Goal: Task Accomplishment & Management: Use online tool/utility

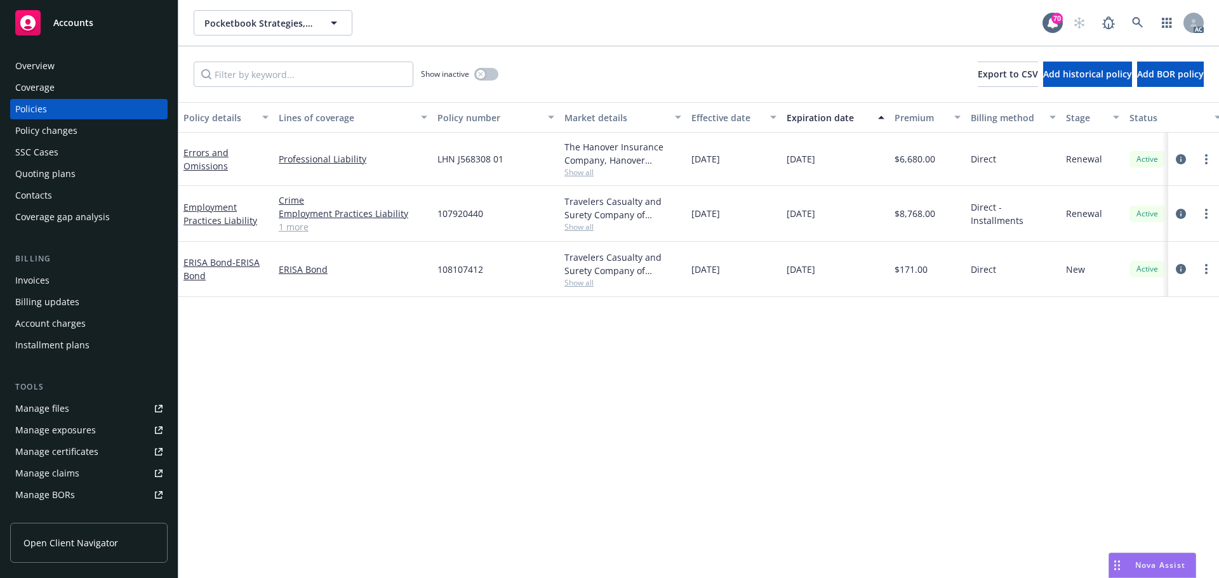
click at [294, 226] on link "1 more" at bounding box center [353, 226] width 149 height 13
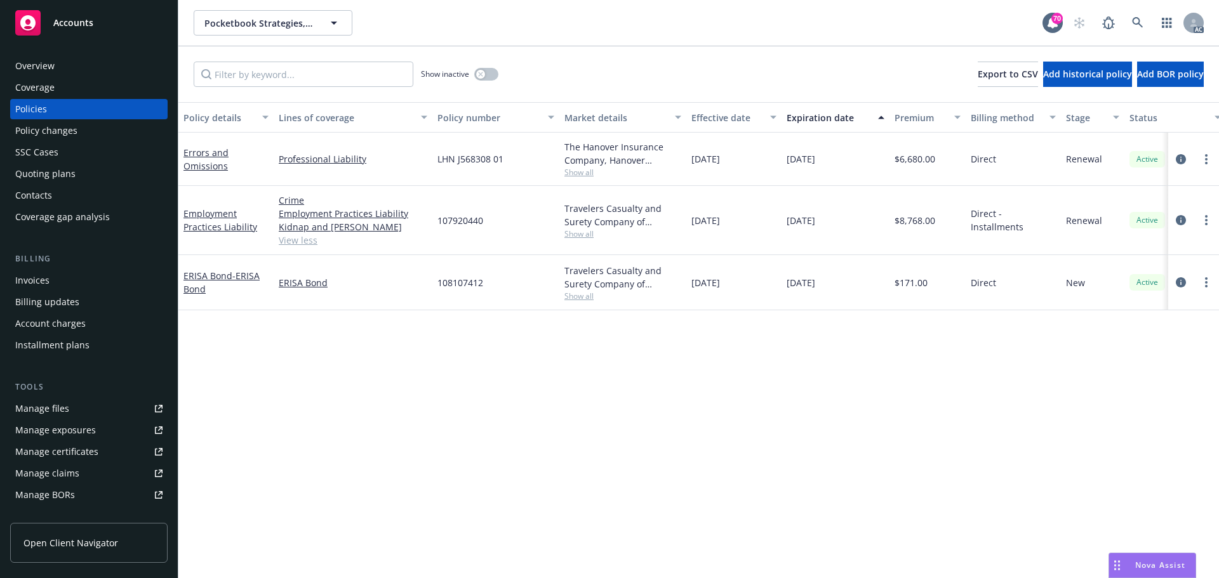
click at [580, 235] on span "Show all" at bounding box center [622, 234] width 117 height 11
click at [583, 173] on span "Show all" at bounding box center [622, 172] width 117 height 11
click at [577, 434] on div "Policy details Lines of coverage Policy number Market details Effective date Ex…" at bounding box center [698, 340] width 1040 height 476
click at [641, 389] on div "Policy details Lines of coverage Policy number Market details Effective date Ex…" at bounding box center [698, 340] width 1040 height 476
click at [1183, 160] on icon "circleInformation" at bounding box center [1181, 159] width 10 height 10
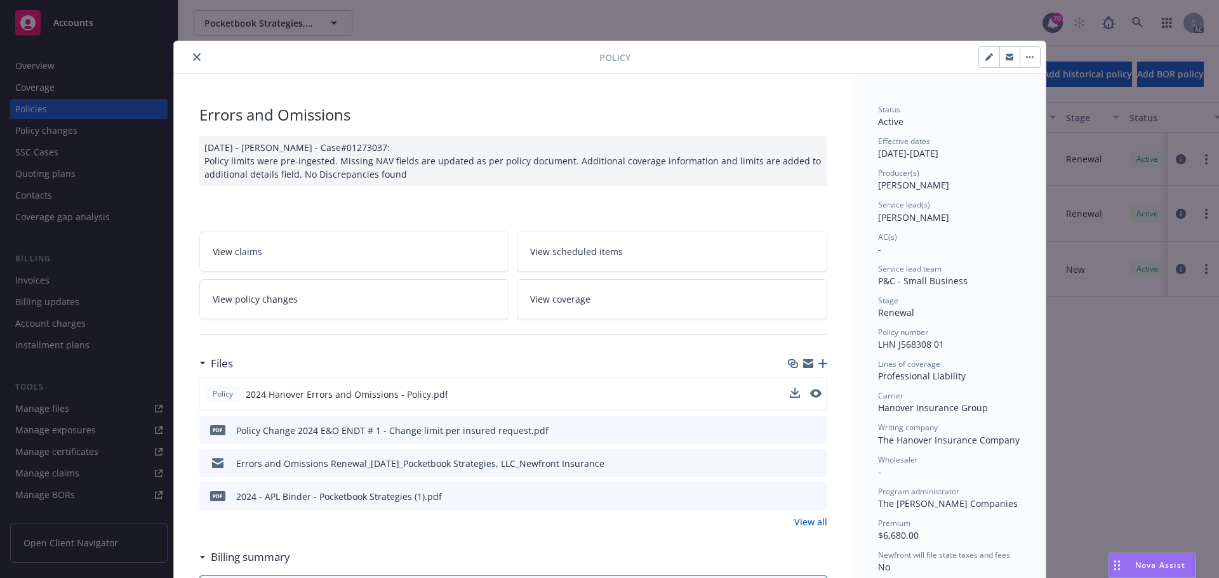
click at [804, 395] on div at bounding box center [806, 394] width 32 height 13
click at [812, 393] on icon "preview file" at bounding box center [814, 393] width 11 height 9
click at [193, 53] on icon "close" at bounding box center [197, 57] width 8 height 8
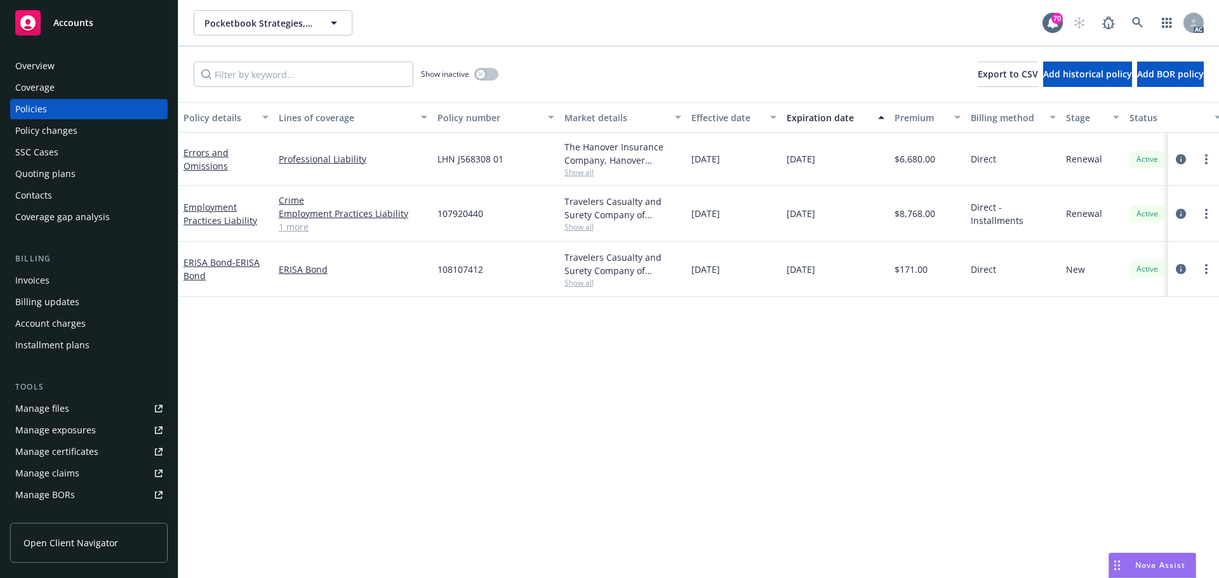
click at [300, 231] on link "1 more" at bounding box center [353, 226] width 149 height 13
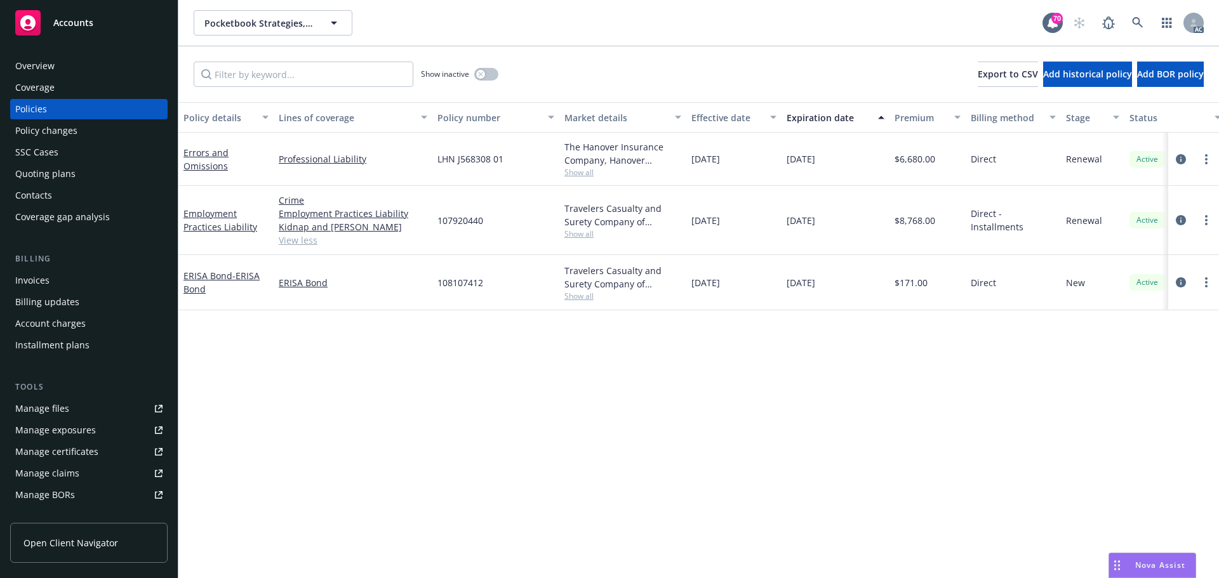
click at [564, 442] on div "Policy details Lines of coverage Policy number Market details Effective date Ex…" at bounding box center [698, 340] width 1040 height 476
click at [302, 241] on link "View less" at bounding box center [353, 240] width 149 height 13
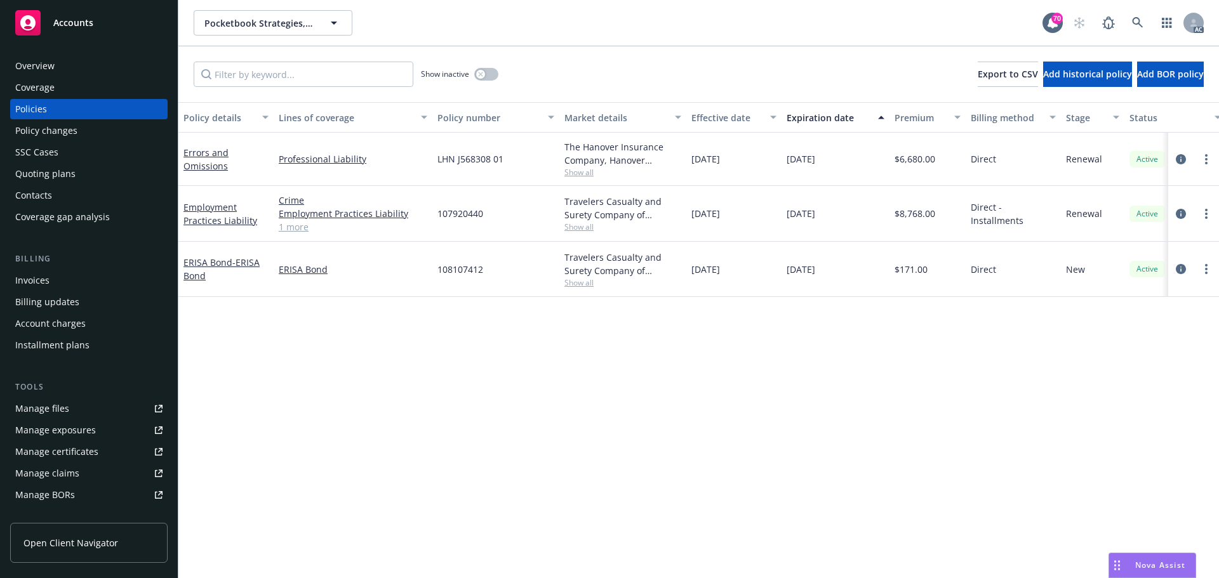
click at [300, 230] on link "1 more" at bounding box center [353, 226] width 149 height 13
click at [301, 230] on link "1 more" at bounding box center [353, 226] width 149 height 13
click at [1184, 157] on icon "circleInformation" at bounding box center [1181, 159] width 10 height 10
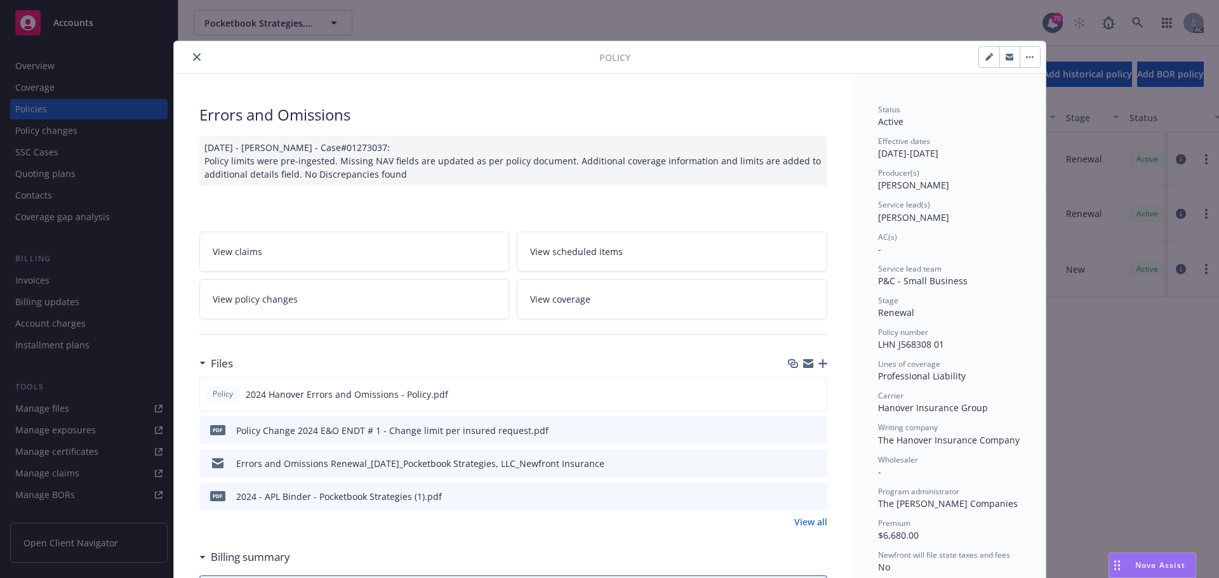
click at [193, 58] on icon "close" at bounding box center [197, 57] width 8 height 8
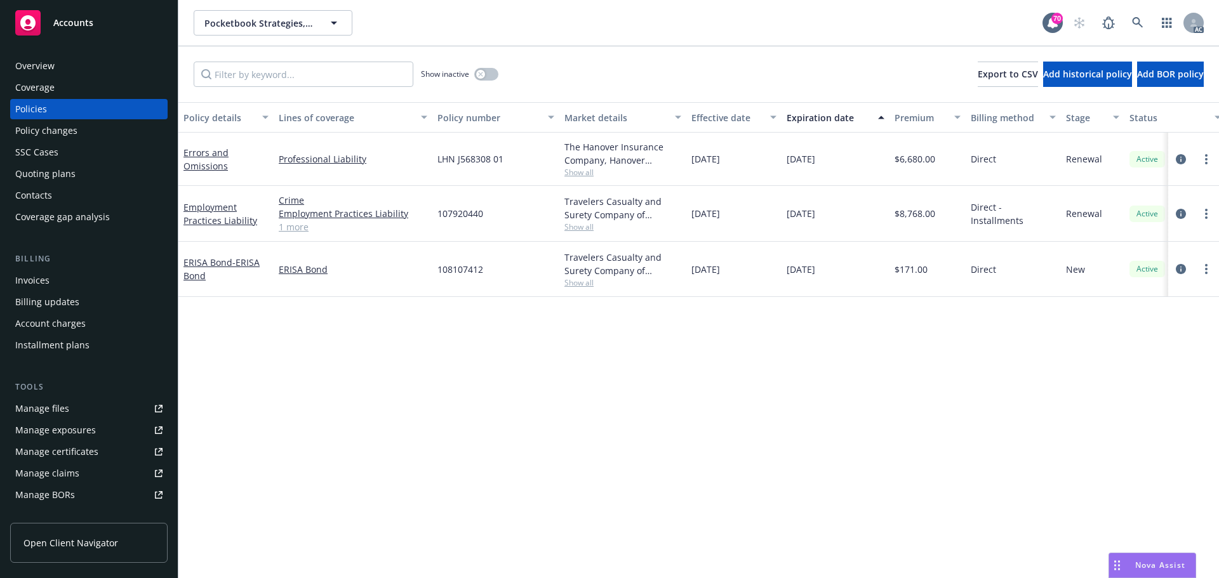
click at [583, 173] on span "Show all" at bounding box center [622, 172] width 117 height 11
click at [701, 351] on div "Policy details Lines of coverage Policy number Market details Effective date Ex…" at bounding box center [698, 340] width 1040 height 476
click at [570, 175] on span "Show all" at bounding box center [622, 172] width 117 height 11
click at [809, 368] on div "Policy details Lines of coverage Policy number Market details Effective date Ex…" at bounding box center [698, 340] width 1040 height 476
click at [1183, 159] on icon "circleInformation" at bounding box center [1181, 159] width 10 height 10
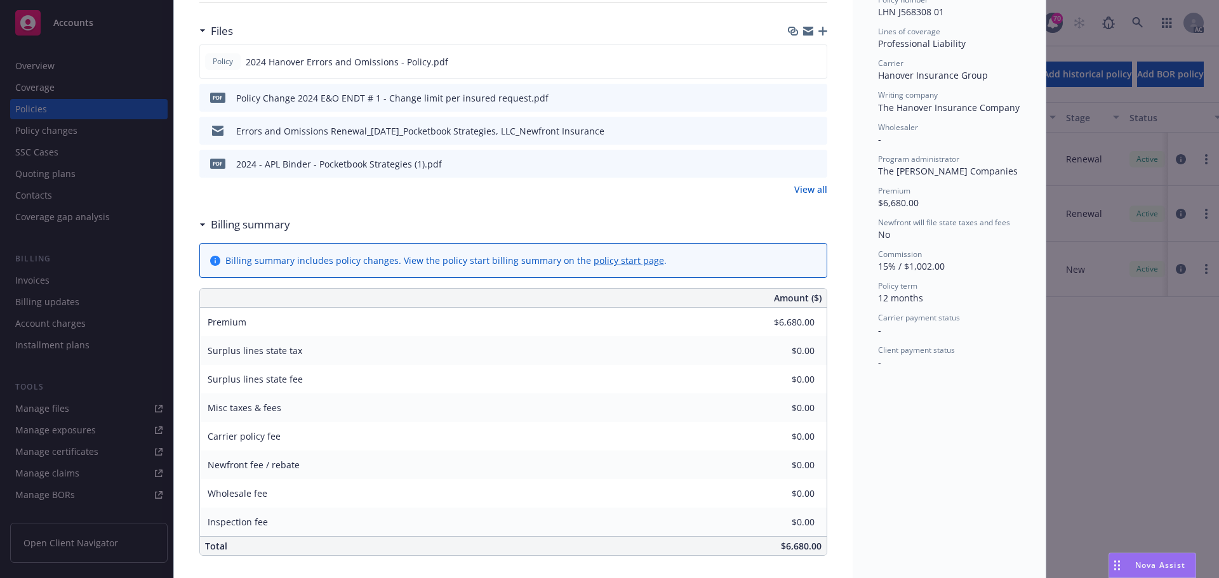
scroll to position [317, 0]
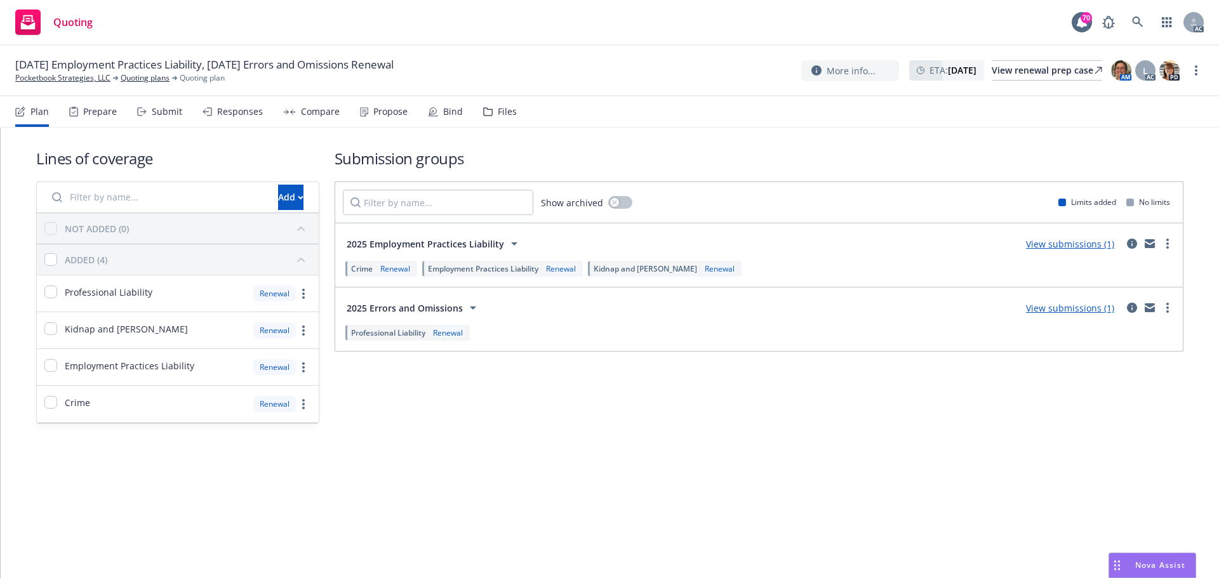
click at [157, 114] on div "Submit" at bounding box center [167, 112] width 30 height 10
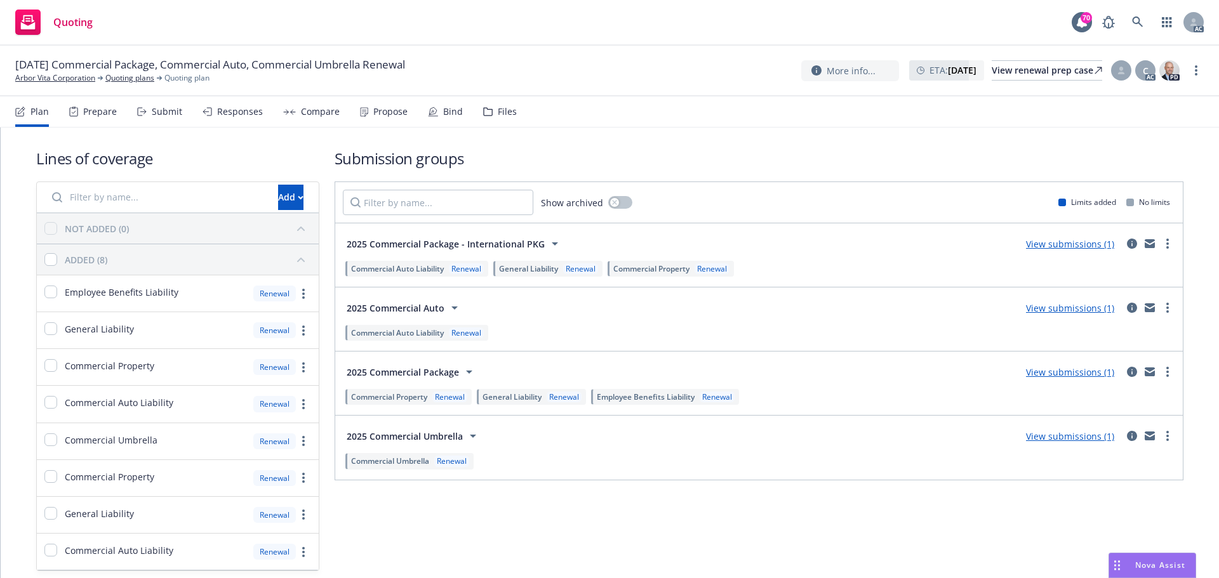
click at [175, 109] on div "Submit" at bounding box center [167, 112] width 30 height 10
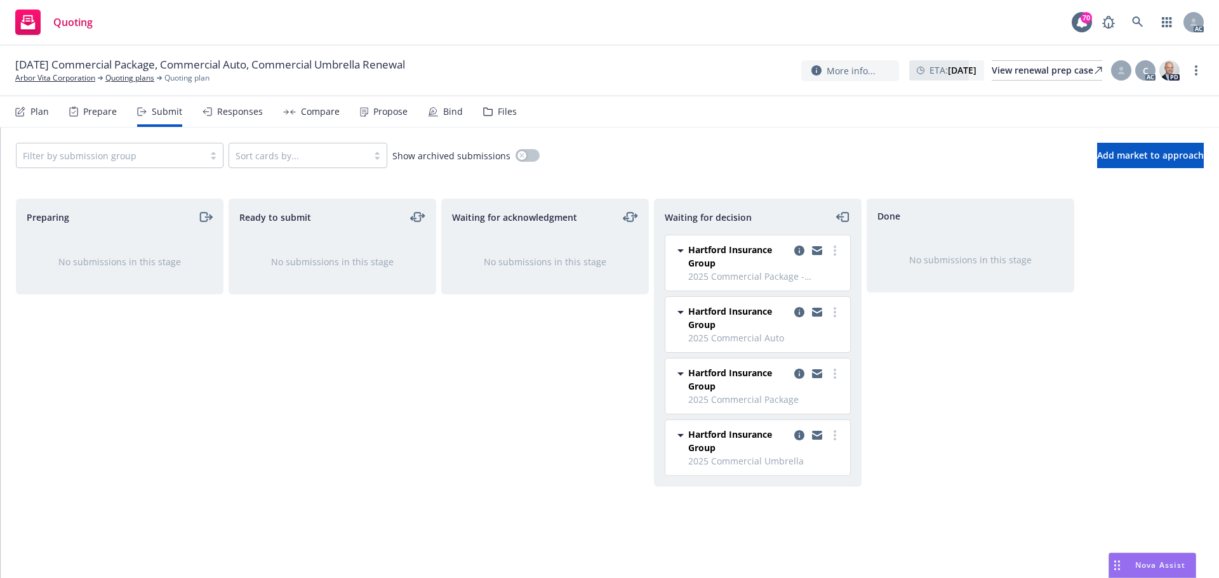
click at [451, 397] on div "Waiting for acknowledgment No submissions in this stage" at bounding box center [545, 375] width 208 height 353
click at [797, 250] on icon "copy logging email" at bounding box center [799, 251] width 10 height 10
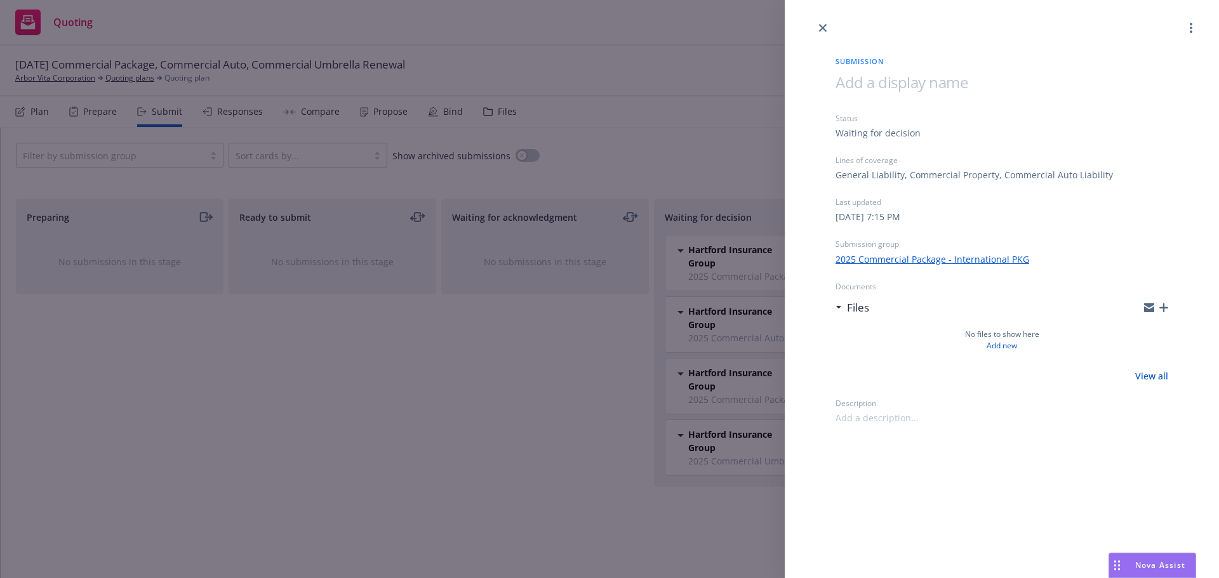
click at [341, 406] on div "Submission Status Waiting for decision Lines of coverage General Liability, Com…" at bounding box center [609, 289] width 1219 height 578
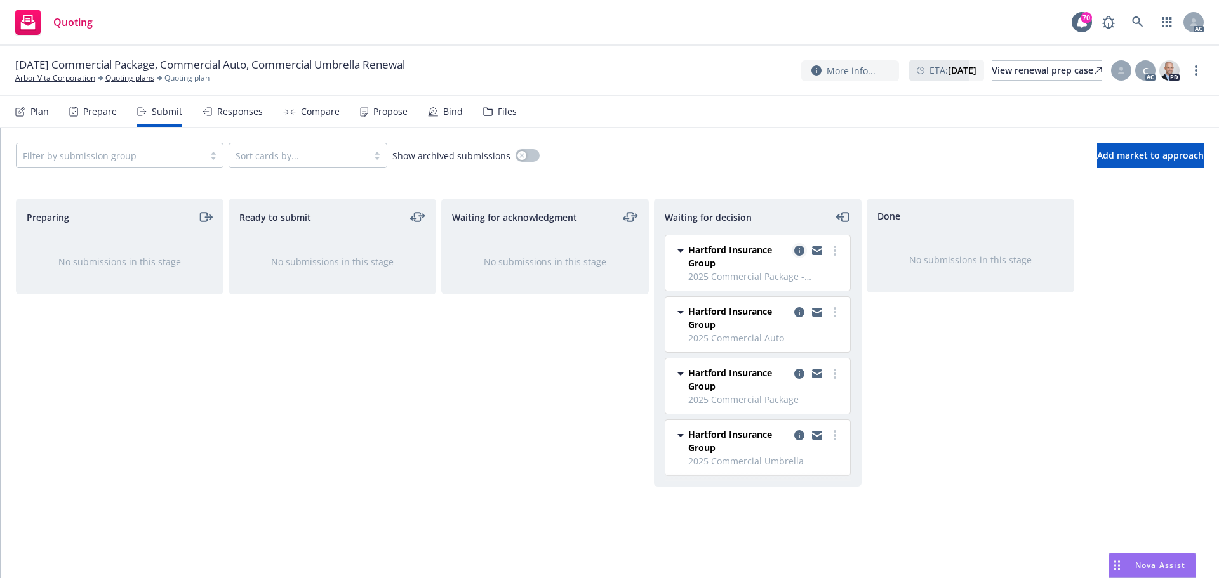
click at [797, 253] on icon "copy logging email" at bounding box center [799, 251] width 10 height 10
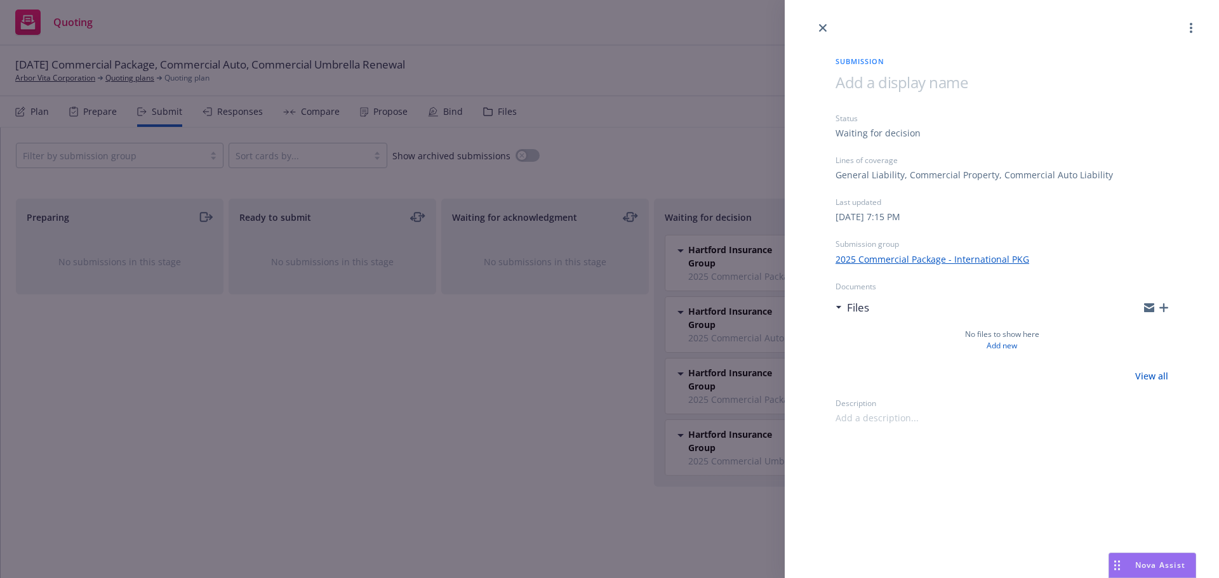
click at [576, 317] on div "Submission Status Waiting for decision Lines of coverage General Liability, Com…" at bounding box center [609, 289] width 1219 height 578
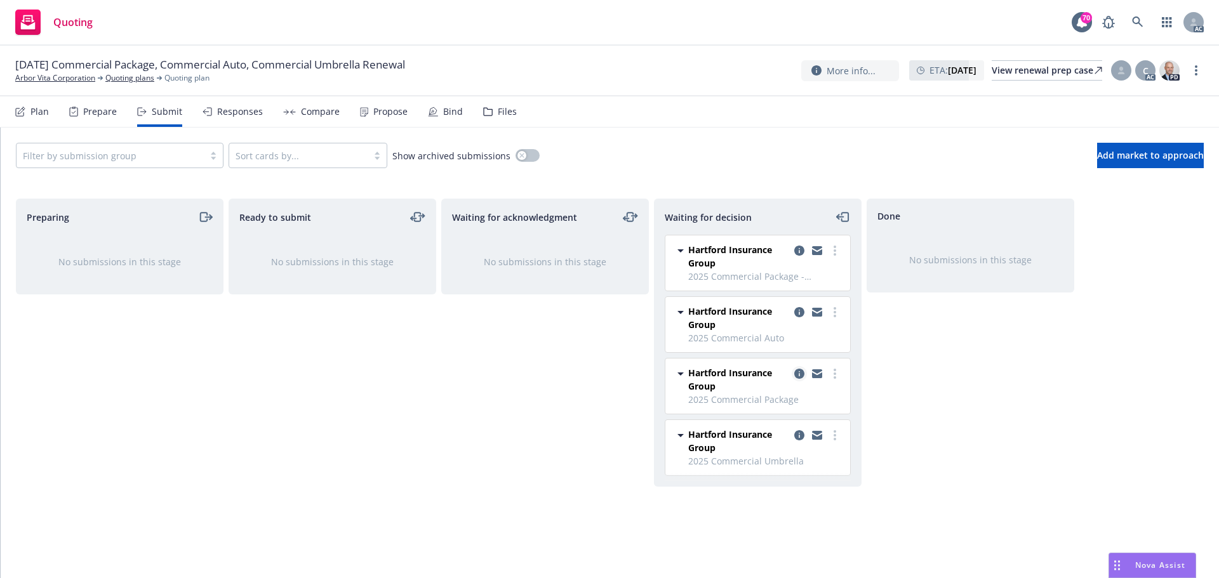
click at [798, 376] on icon "copy logging email" at bounding box center [799, 374] width 10 height 10
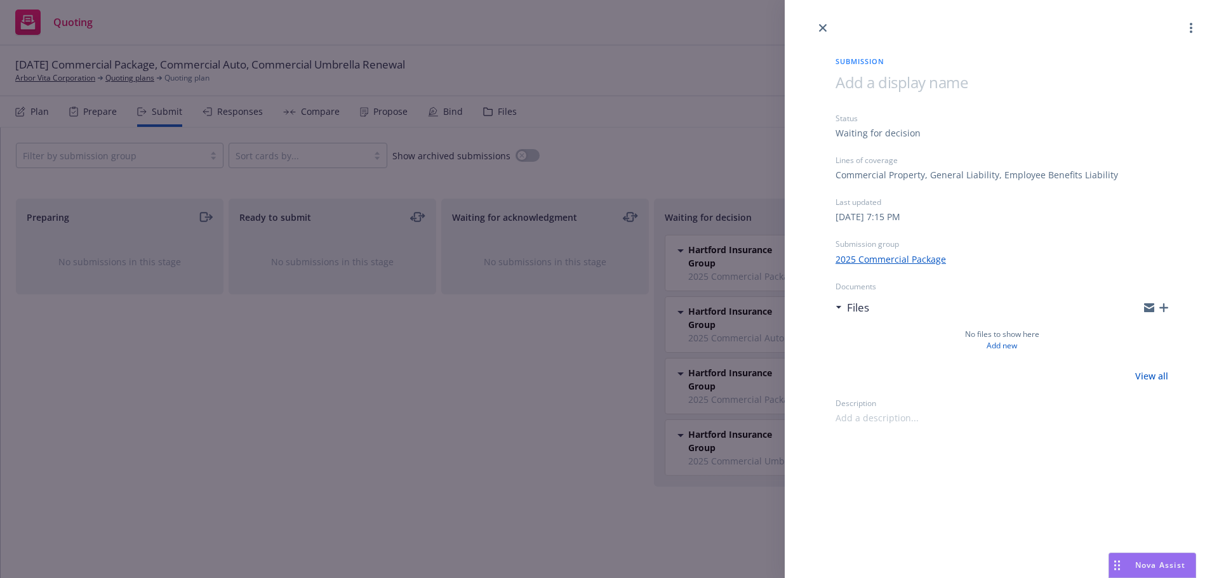
click at [441, 365] on div "Submission Status Waiting for decision Lines of coverage Commercial Property, G…" at bounding box center [609, 289] width 1219 height 578
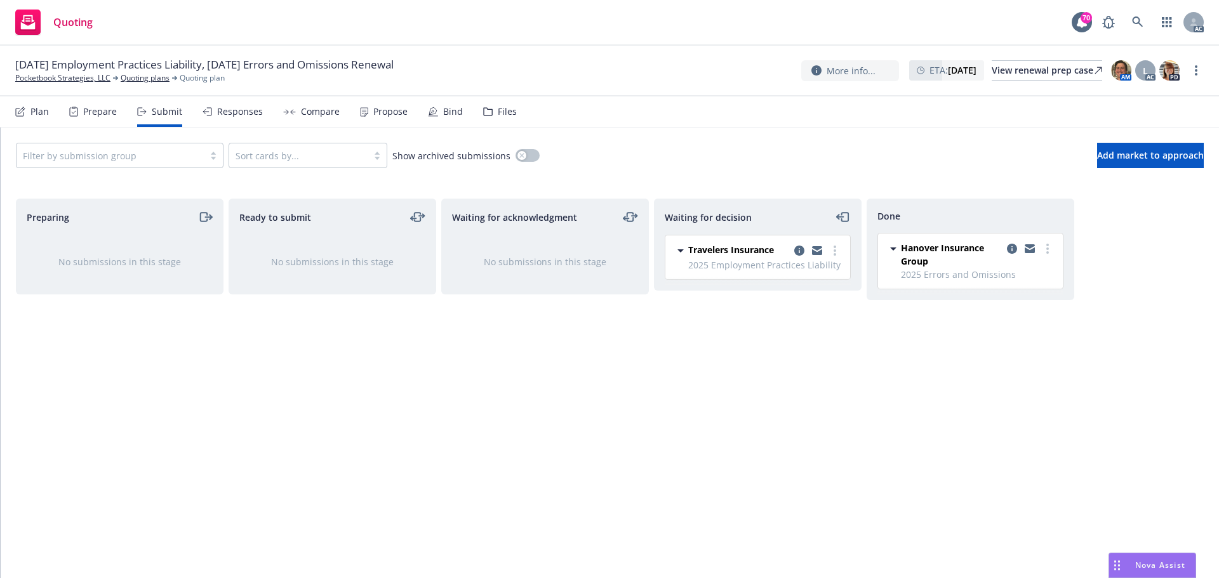
click at [329, 374] on div "Ready to submit No submissions in this stage" at bounding box center [333, 375] width 208 height 353
click at [227, 119] on div "Responses" at bounding box center [232, 111] width 60 height 30
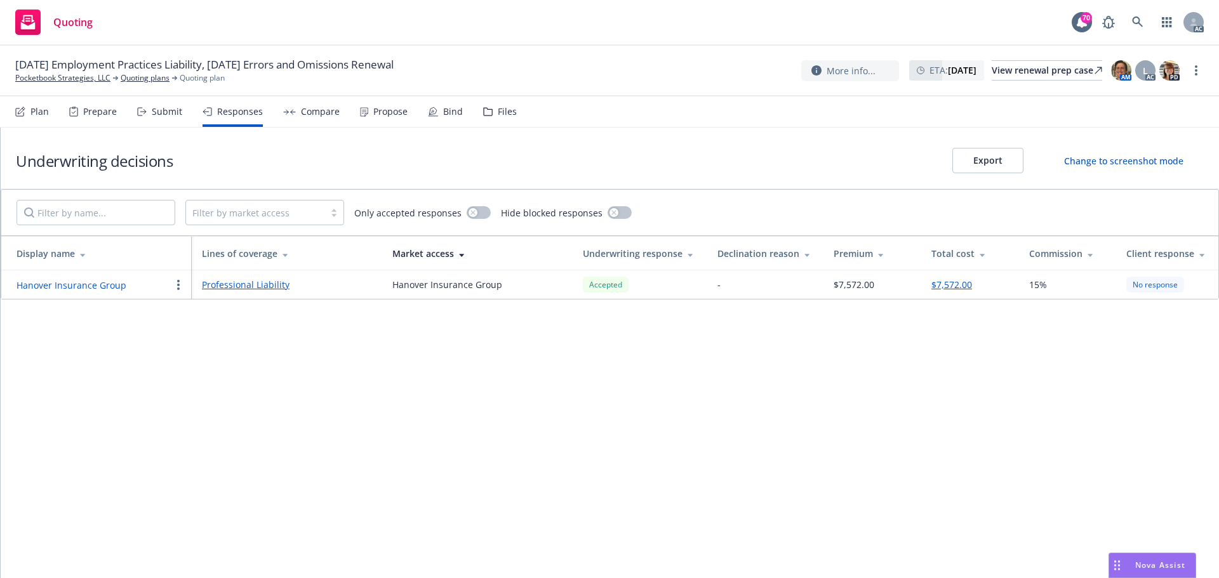
click at [71, 284] on button "Hanover Insurance Group" at bounding box center [72, 285] width 110 height 13
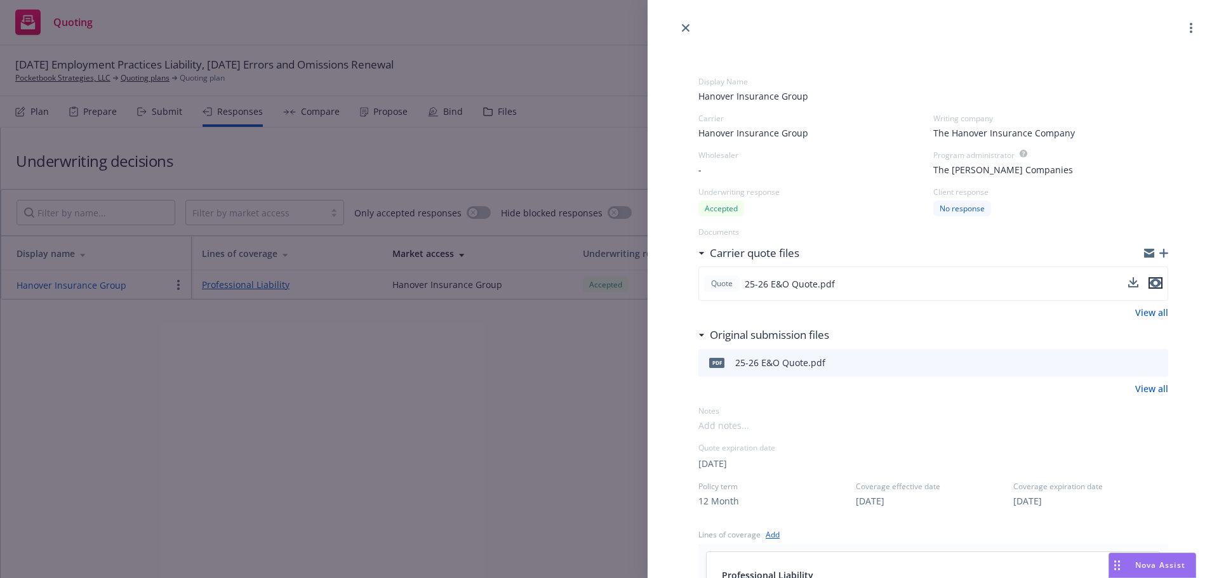
click at [1149, 281] on icon "preview file" at bounding box center [1154, 283] width 11 height 9
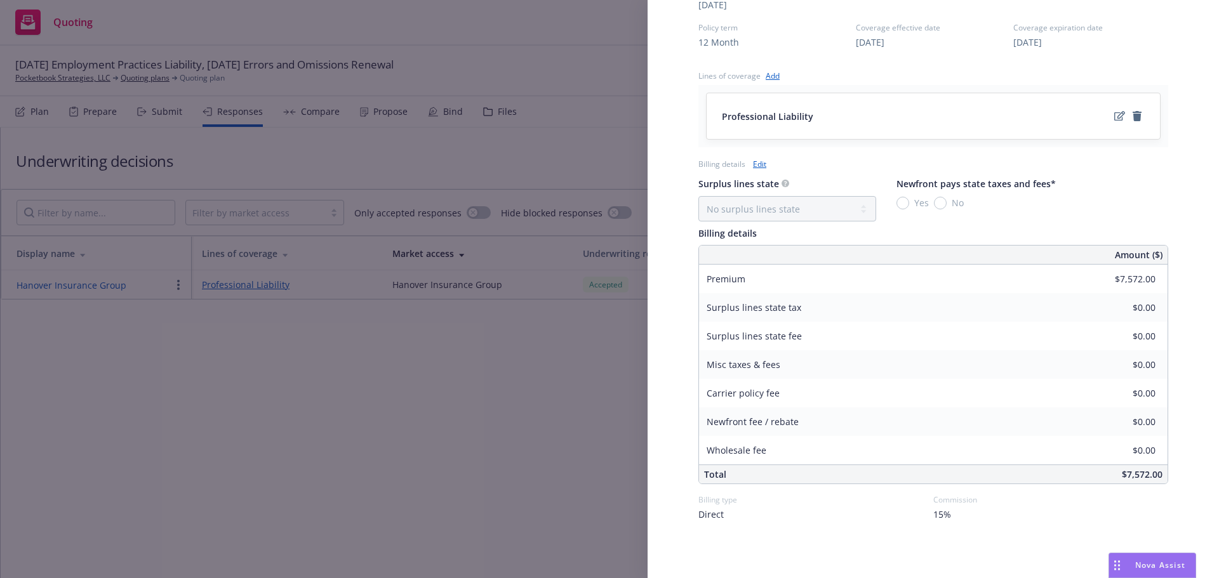
scroll to position [463, 0]
click at [507, 489] on div "Display Name Hanover Insurance Group Carrier Hanover Insurance Group Writing co…" at bounding box center [609, 289] width 1219 height 578
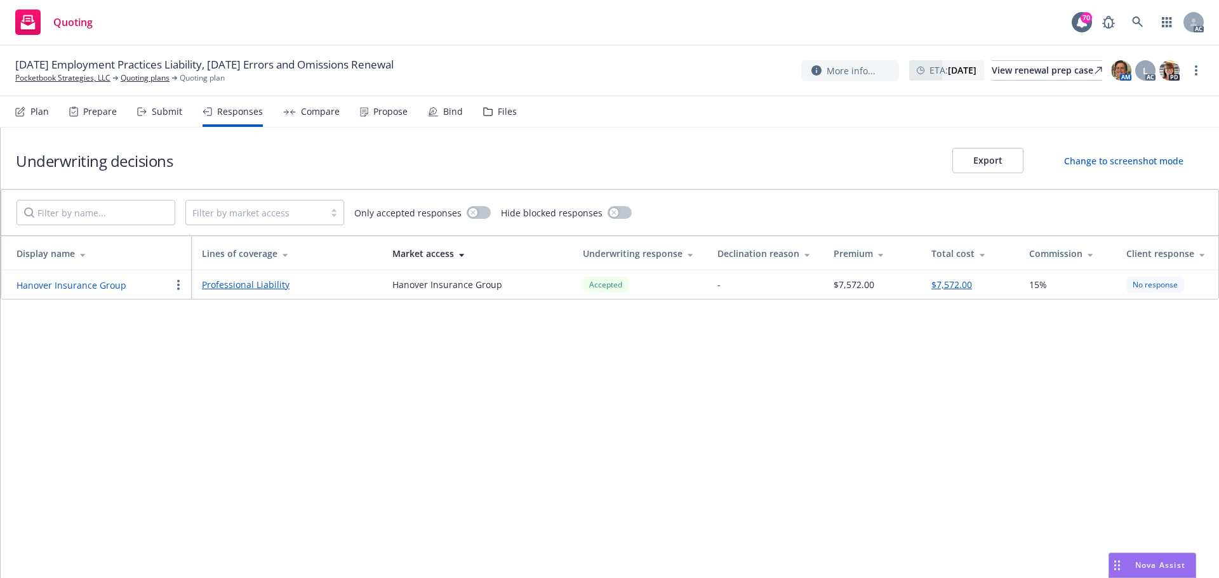
click at [391, 114] on div "Propose" at bounding box center [390, 112] width 34 height 10
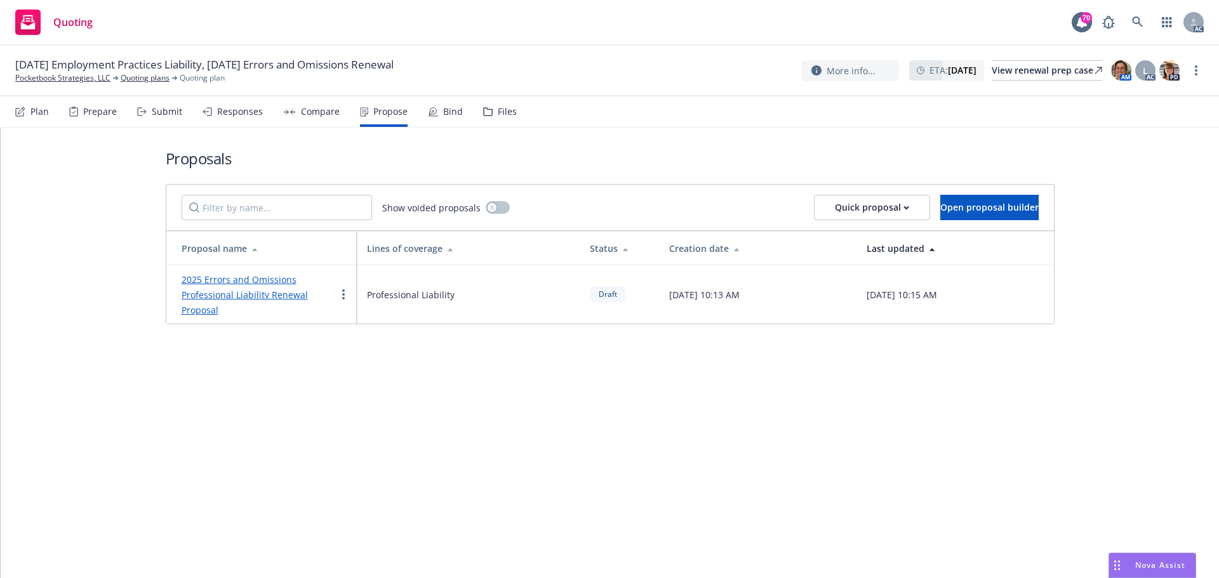
click at [275, 281] on link "2025 Errors and Omissions Professional Liability Renewal Proposal" at bounding box center [245, 295] width 126 height 43
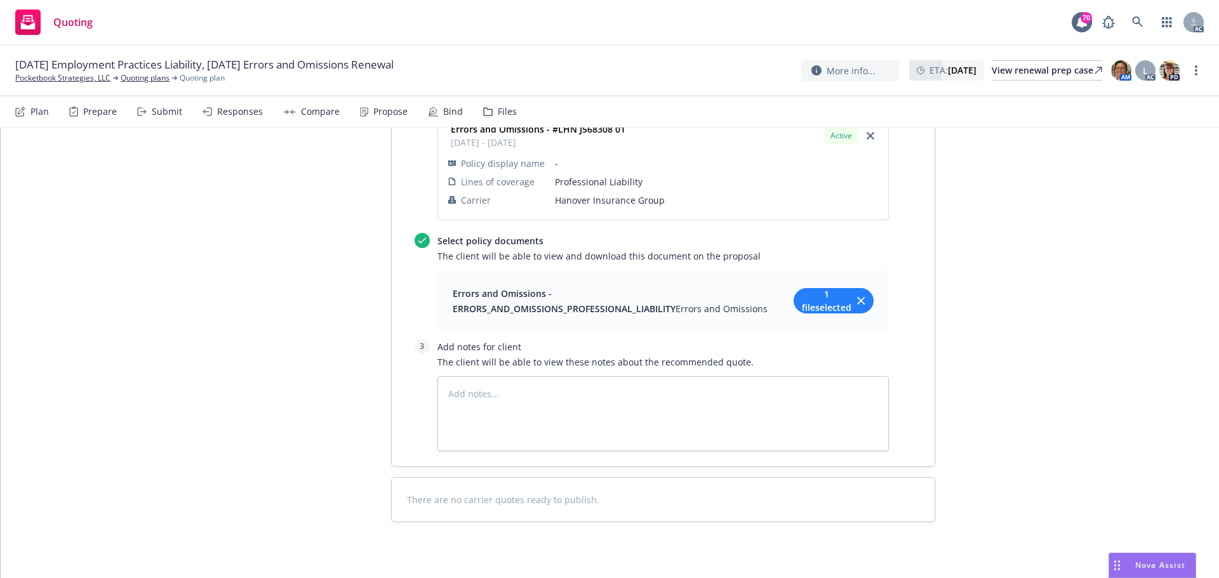
scroll to position [1053, 0]
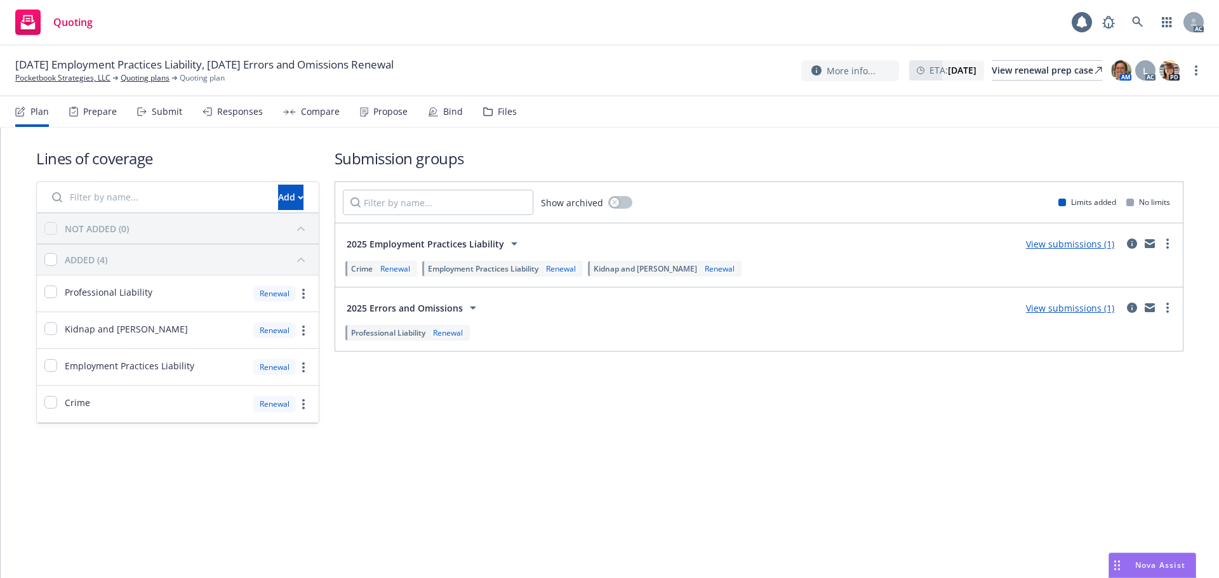
click at [153, 108] on div "Submit" at bounding box center [167, 112] width 30 height 10
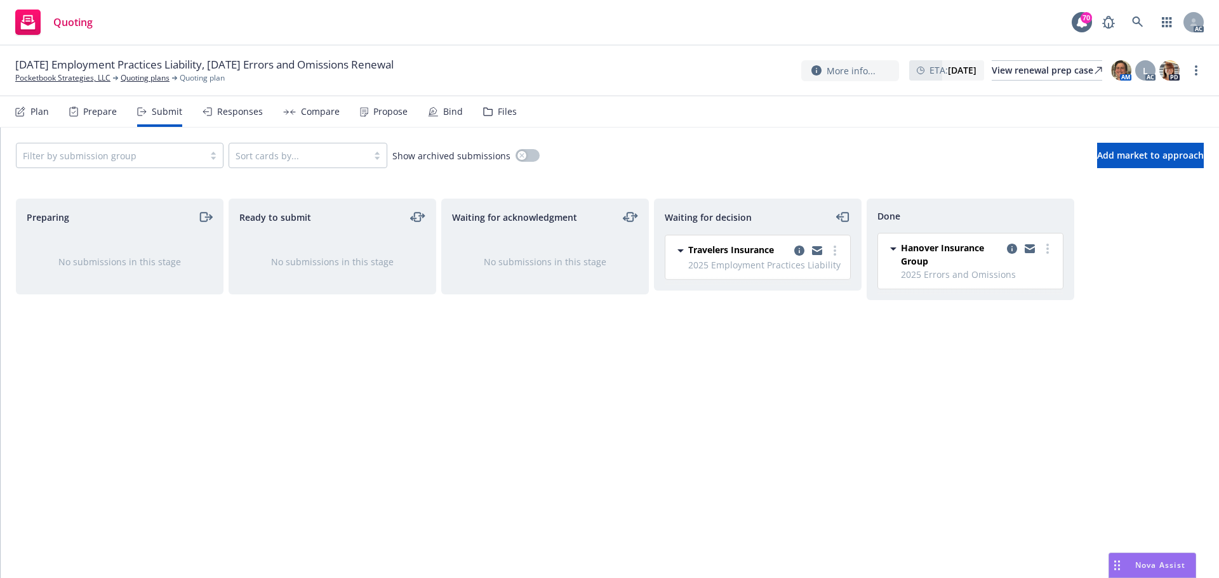
click at [373, 109] on div "Propose" at bounding box center [390, 112] width 34 height 10
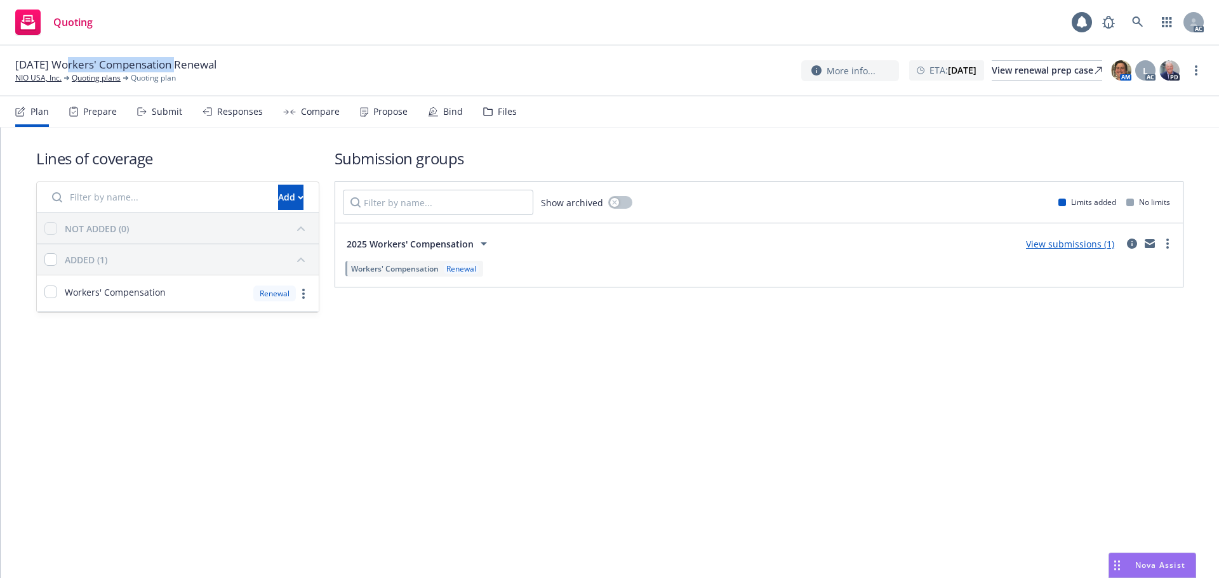
click at [180, 65] on span "[DATE] Workers' Compensation Renewal" at bounding box center [115, 64] width 201 height 15
drag, startPoint x: 16, startPoint y: 62, endPoint x: 183, endPoint y: 70, distance: 167.1
click at [183, 70] on span "[DATE] Workers' Compensation Renewal" at bounding box center [115, 64] width 201 height 15
copy span "[DATE] Workers' Compensation"
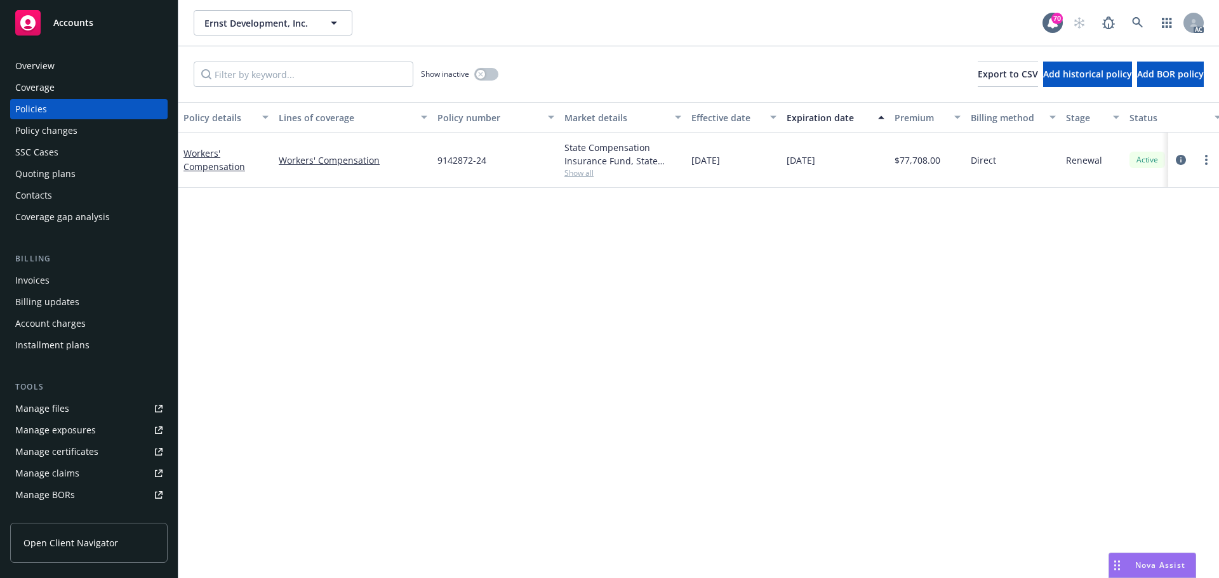
click at [581, 175] on span "Show all" at bounding box center [622, 173] width 117 height 11
click at [791, 289] on div "Policy details Lines of coverage Policy number Market details Effective date Ex…" at bounding box center [698, 340] width 1040 height 476
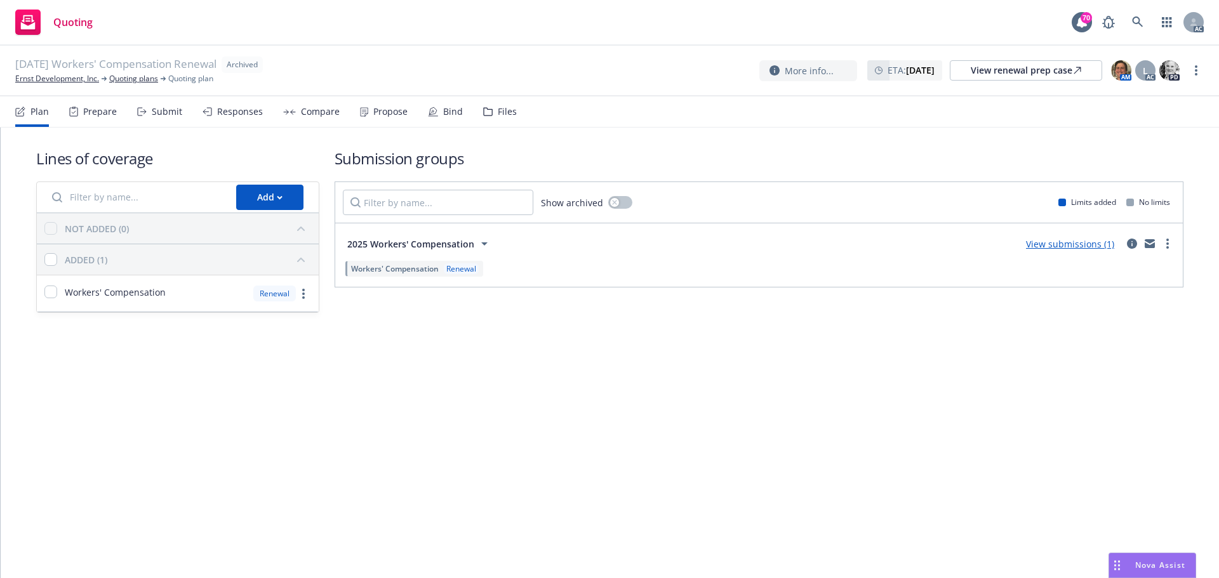
click at [152, 110] on div "Submit" at bounding box center [167, 112] width 30 height 10
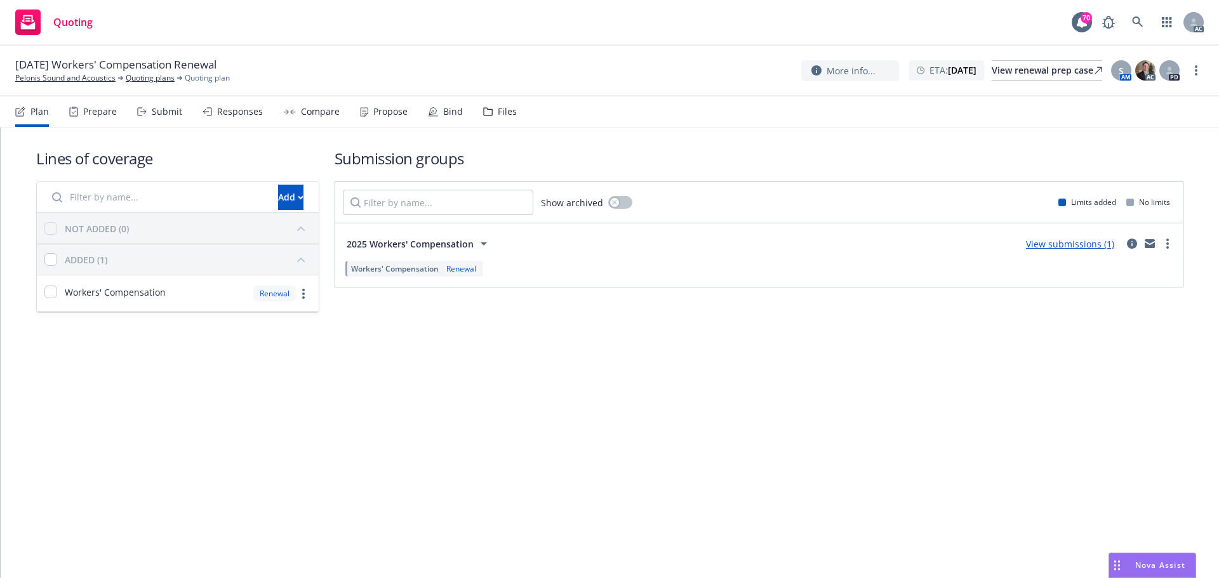
click at [159, 112] on div "Submit" at bounding box center [167, 112] width 30 height 10
